Goal: Task Accomplishment & Management: Manage account settings

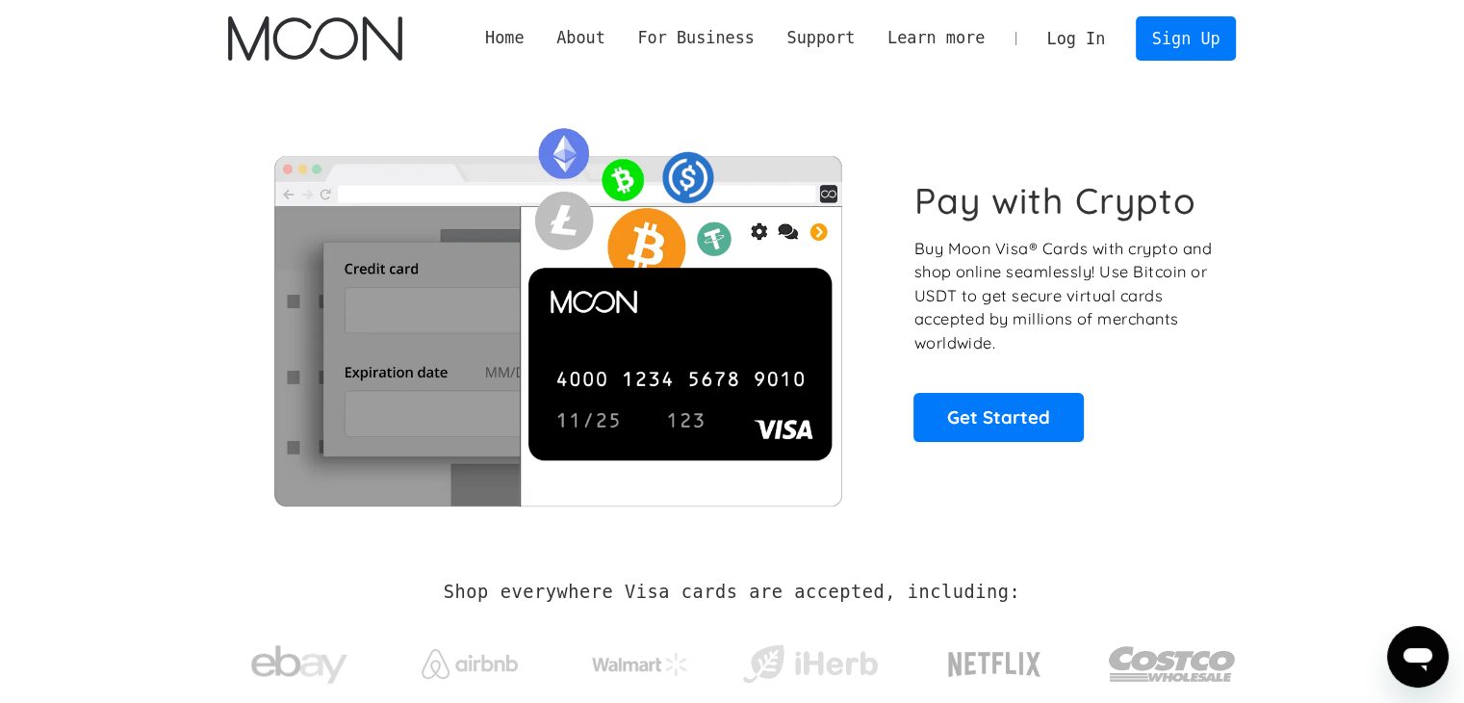
click at [1090, 46] on link "Log In" at bounding box center [1076, 38] width 90 height 42
click at [1069, 51] on link "Log In" at bounding box center [1076, 38] width 90 height 42
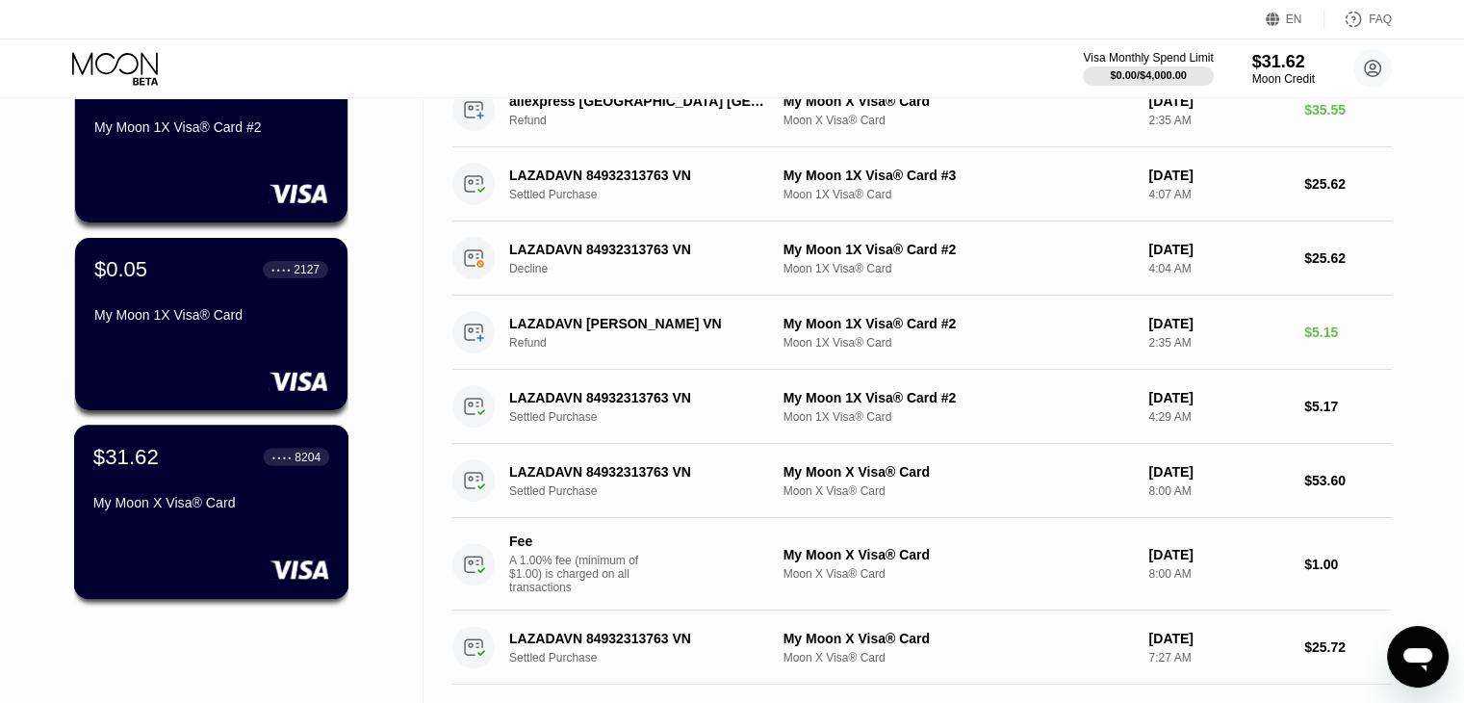
scroll to position [385, 0]
